Goal: Task Accomplishment & Management: Complete application form

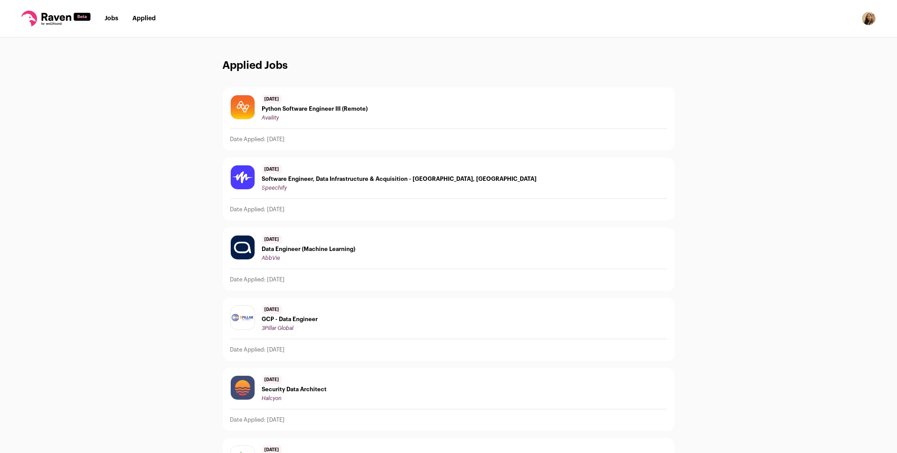
click at [136, 20] on link "Applied" at bounding box center [143, 18] width 23 height 6
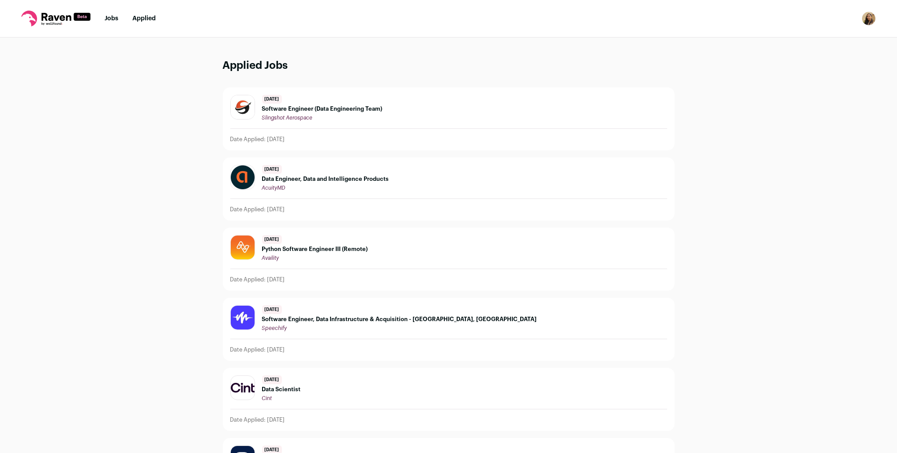
click at [308, 112] on span "Software Engineer (Data Engineering Team)" at bounding box center [322, 108] width 121 height 7
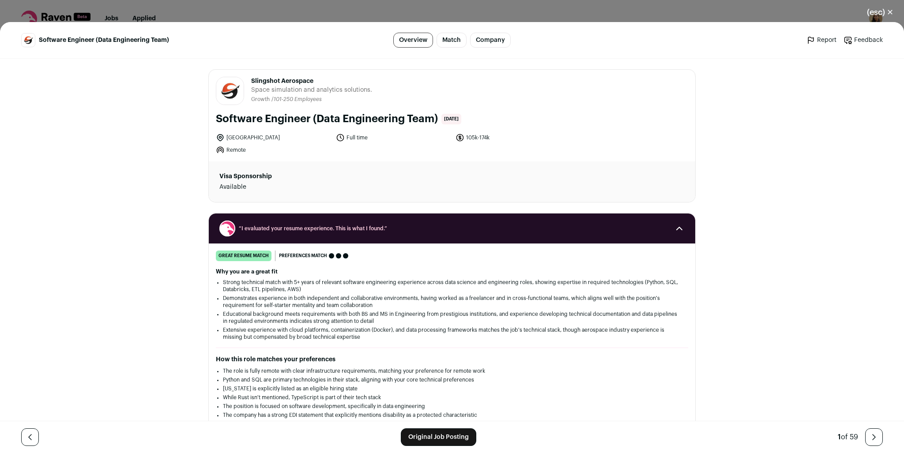
click at [445, 443] on link "Original Job Posting" at bounding box center [438, 438] width 75 height 18
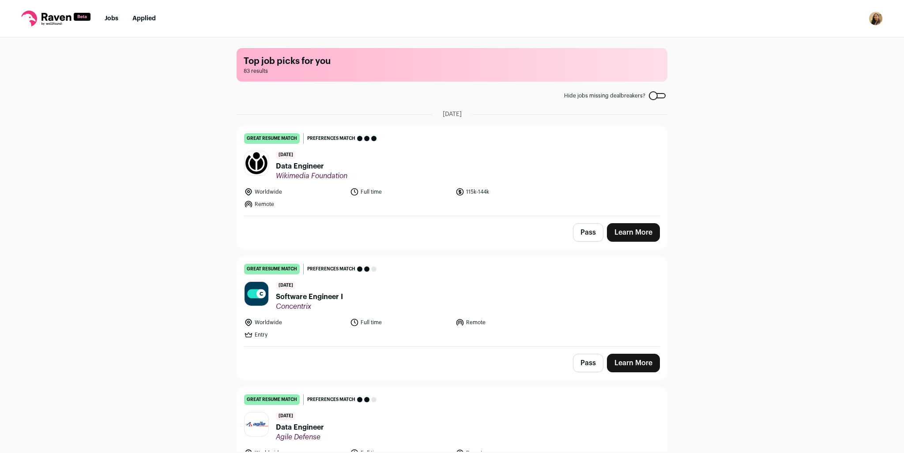
click at [110, 19] on link "Jobs" at bounding box center [112, 18] width 14 height 6
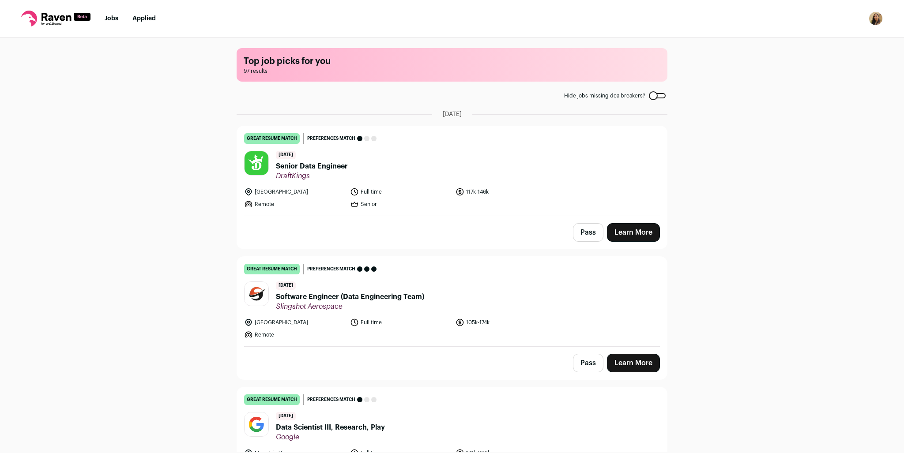
click at [634, 368] on link "Learn More" at bounding box center [633, 363] width 53 height 19
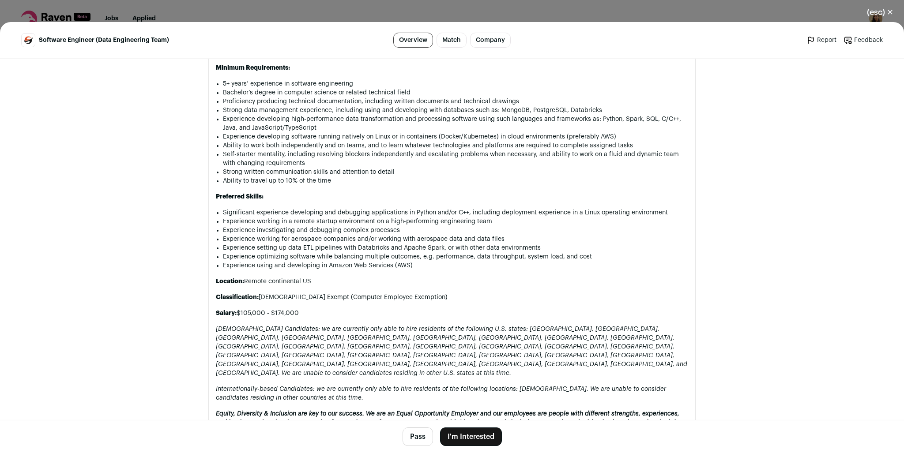
scroll to position [839, 0]
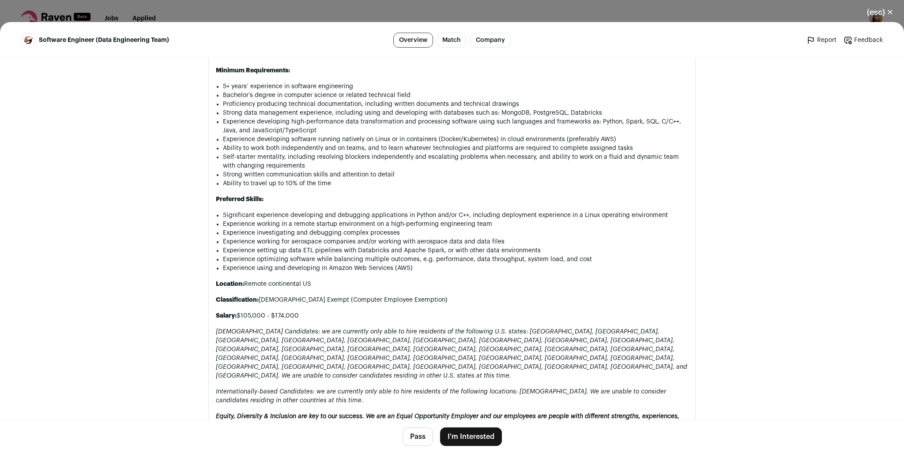
click at [479, 435] on button "I'm Interested" at bounding box center [471, 437] width 62 height 19
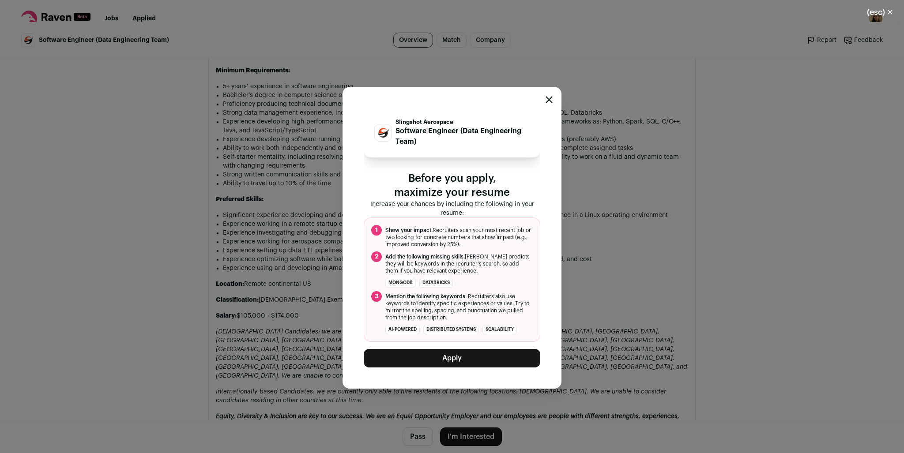
click at [477, 361] on button "Apply" at bounding box center [452, 358] width 177 height 19
